Goal: Task Accomplishment & Management: Complete application form

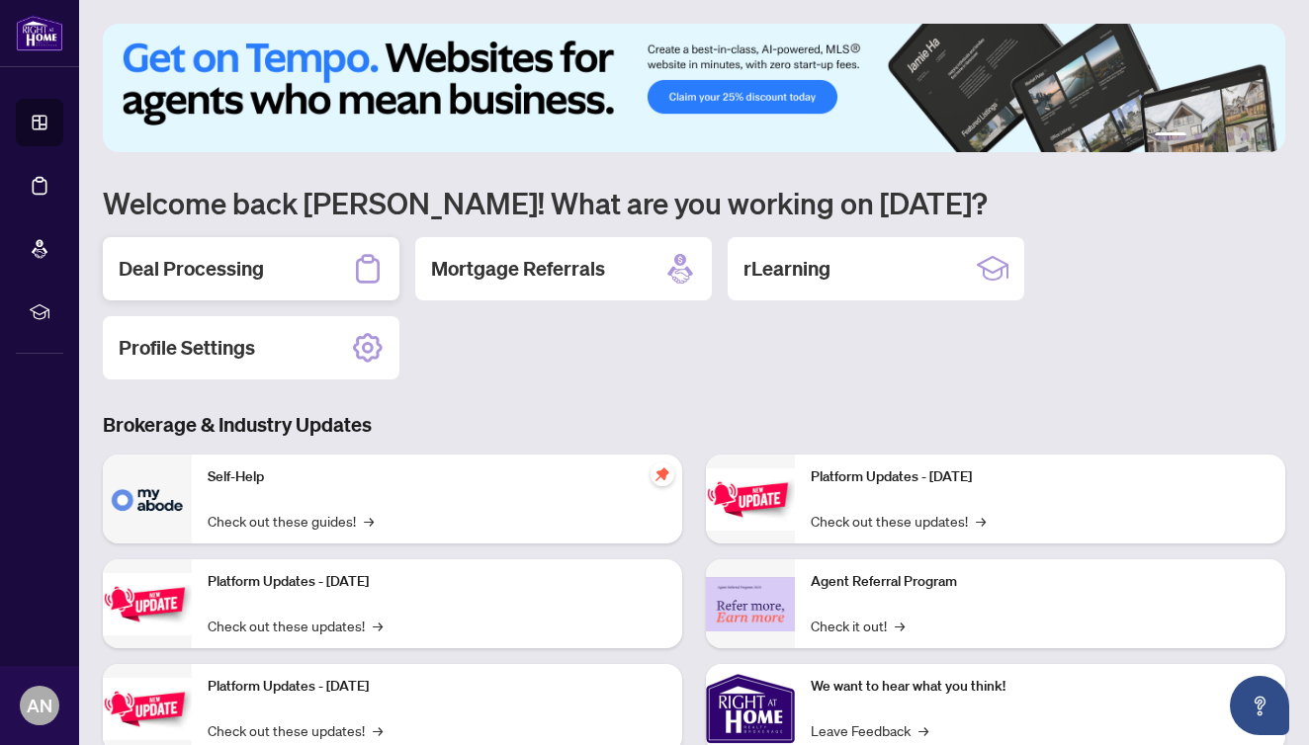
click at [218, 274] on h2 "Deal Processing" at bounding box center [191, 269] width 145 height 28
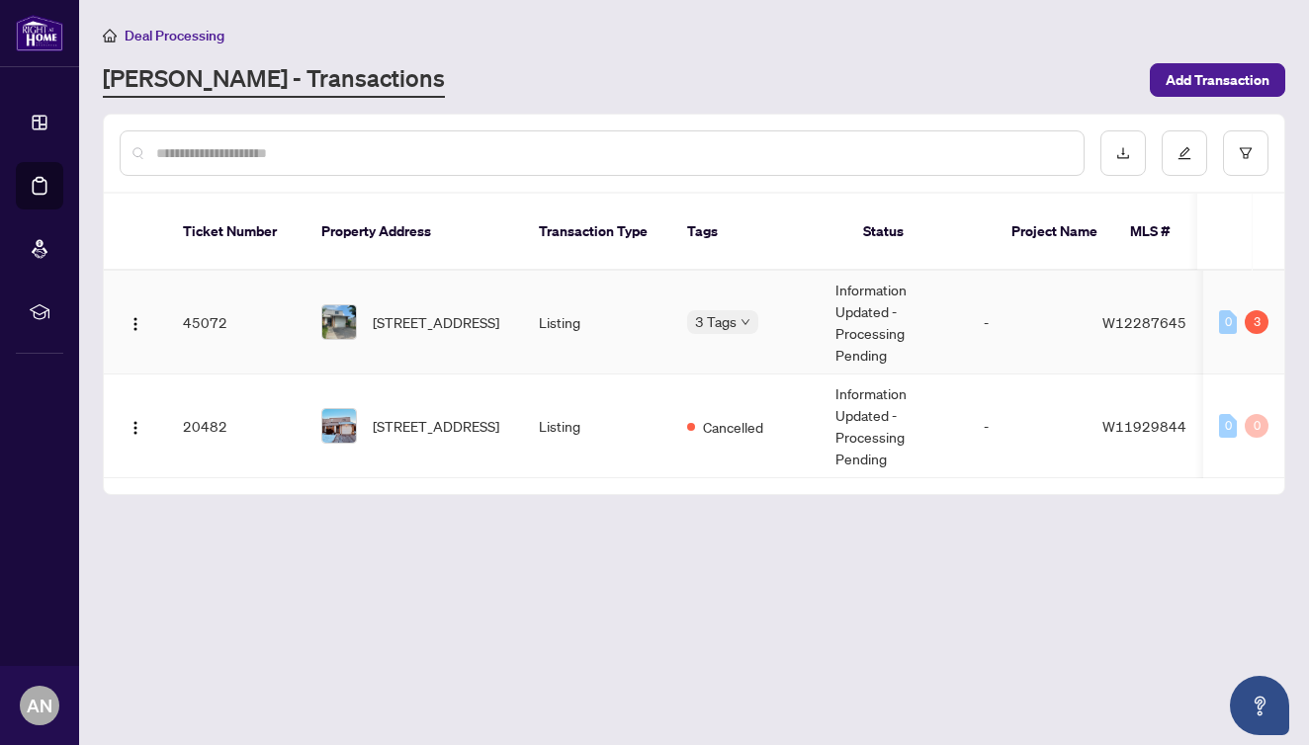
click at [212, 299] on td "45072" at bounding box center [236, 323] width 138 height 104
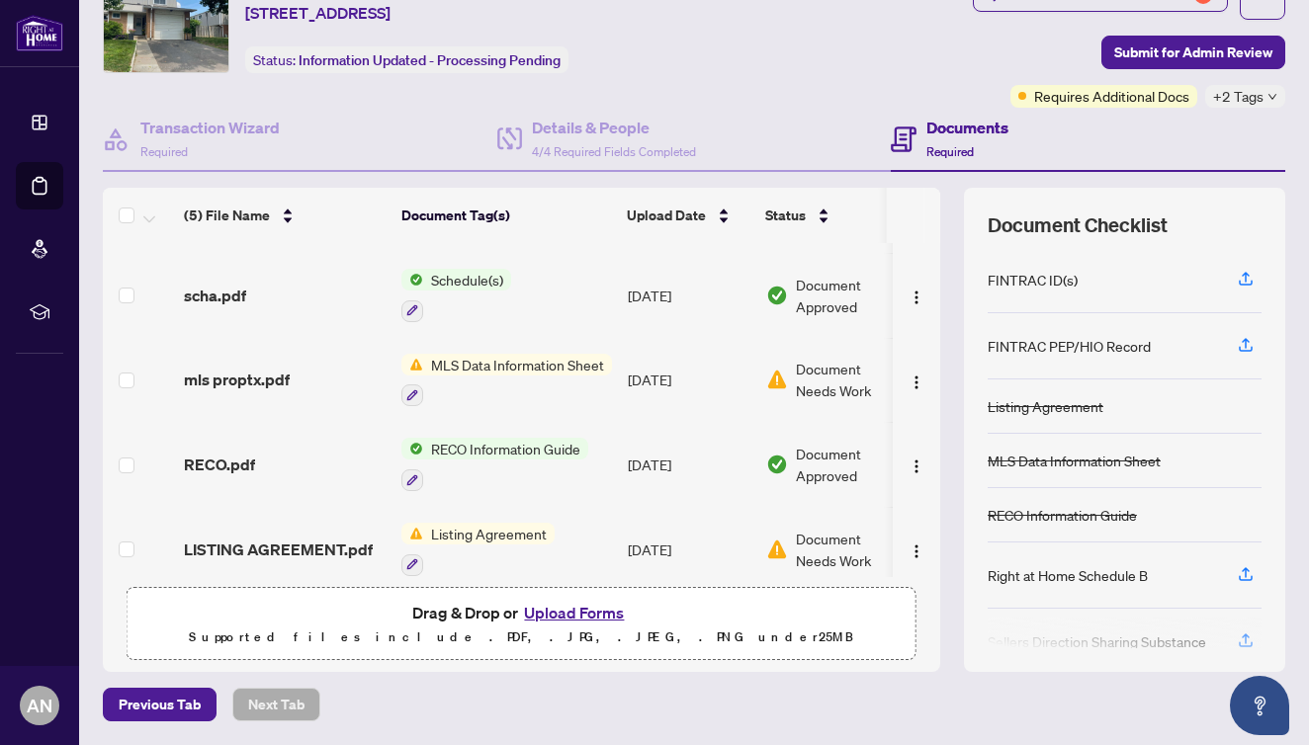
scroll to position [83, 0]
click at [561, 619] on button "Upload Forms" at bounding box center [574, 614] width 112 height 26
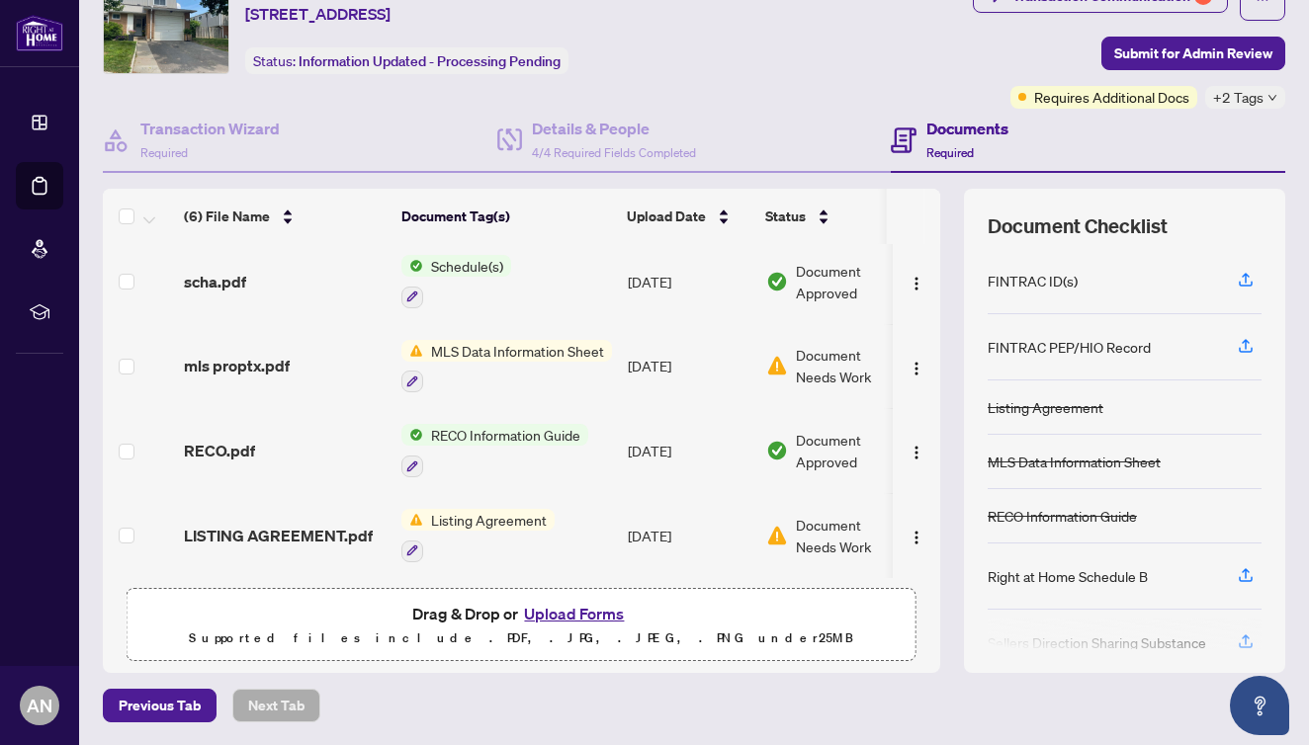
scroll to position [161, 0]
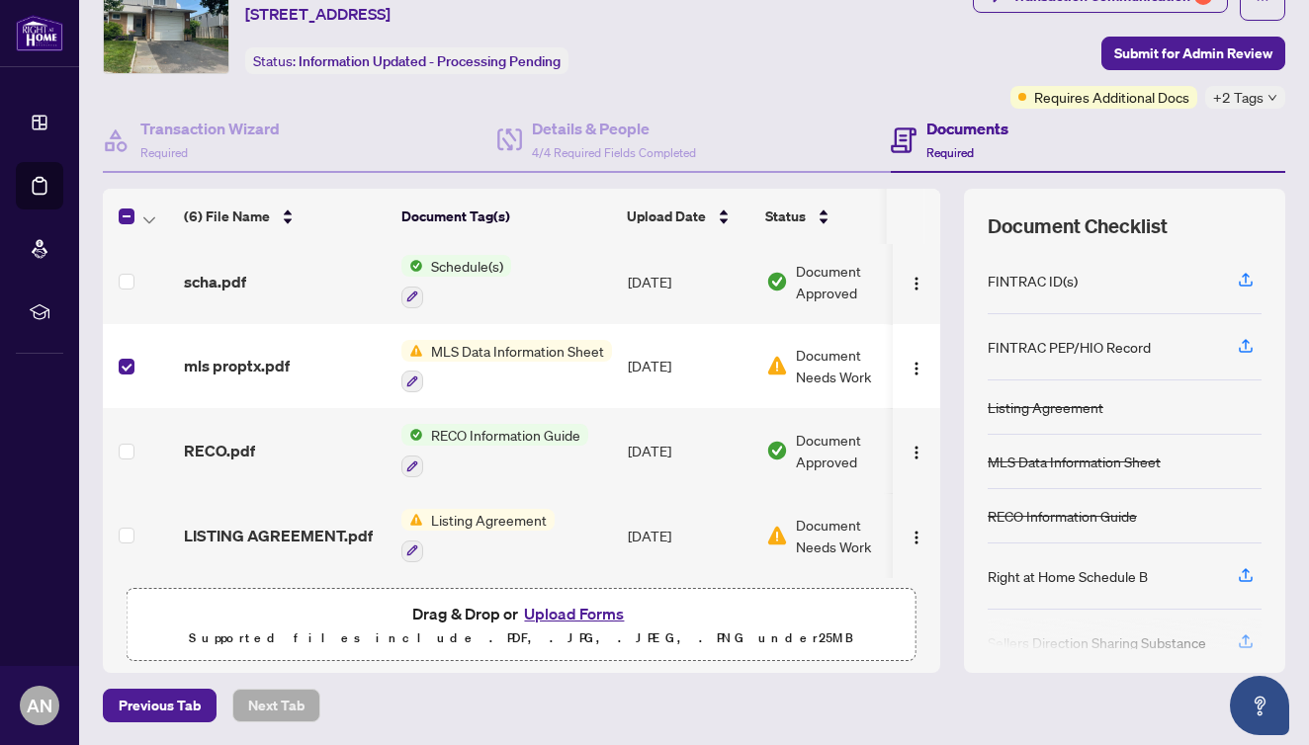
click at [577, 613] on button "Upload Forms" at bounding box center [574, 614] width 112 height 26
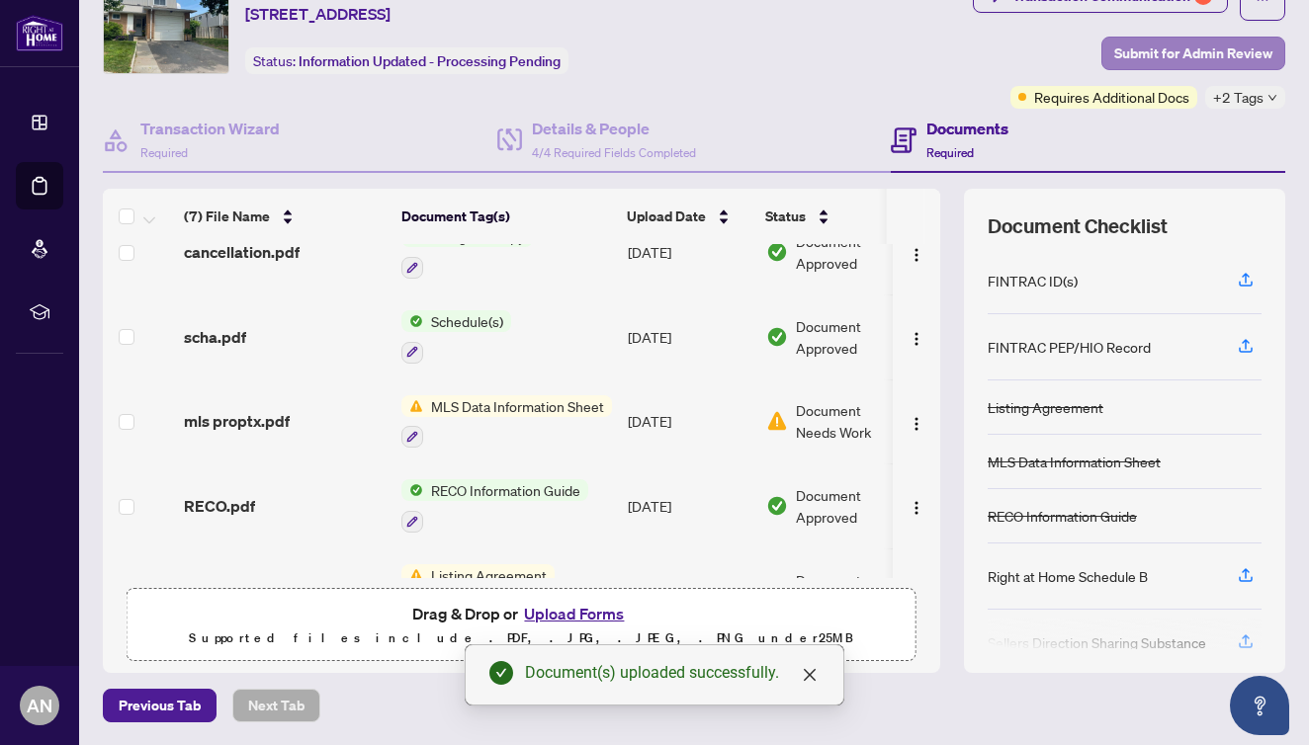
click at [1220, 48] on span "Submit for Admin Review" at bounding box center [1193, 54] width 158 height 32
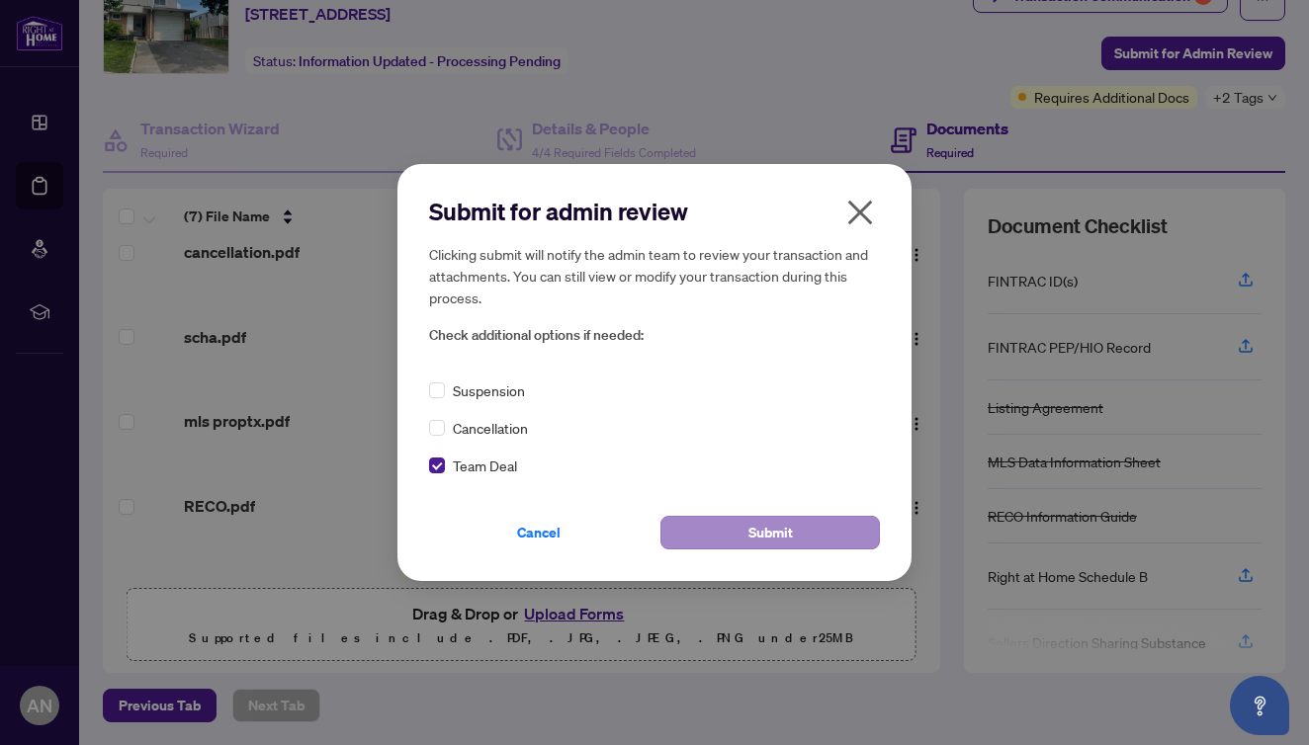
click at [764, 537] on span "Submit" at bounding box center [770, 533] width 44 height 32
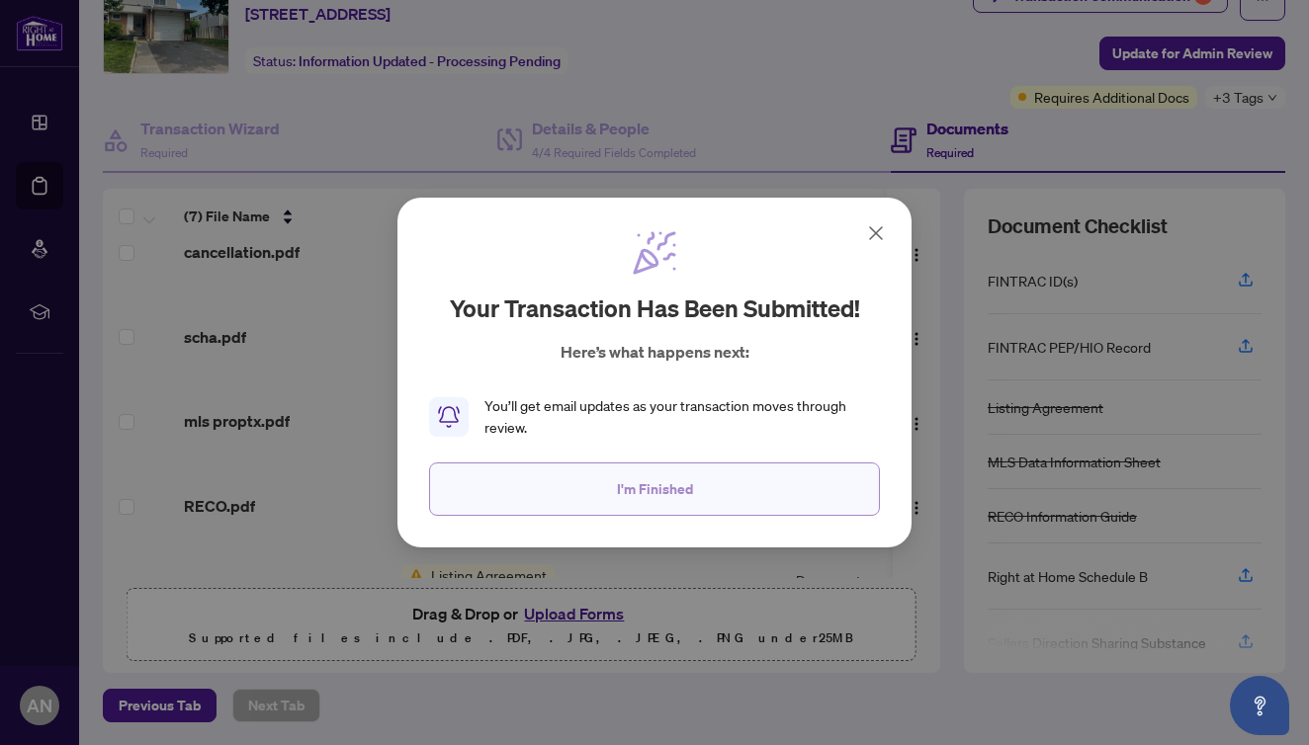
click at [682, 485] on span "I'm Finished" at bounding box center [655, 489] width 76 height 32
